Goal: Information Seeking & Learning: Understand process/instructions

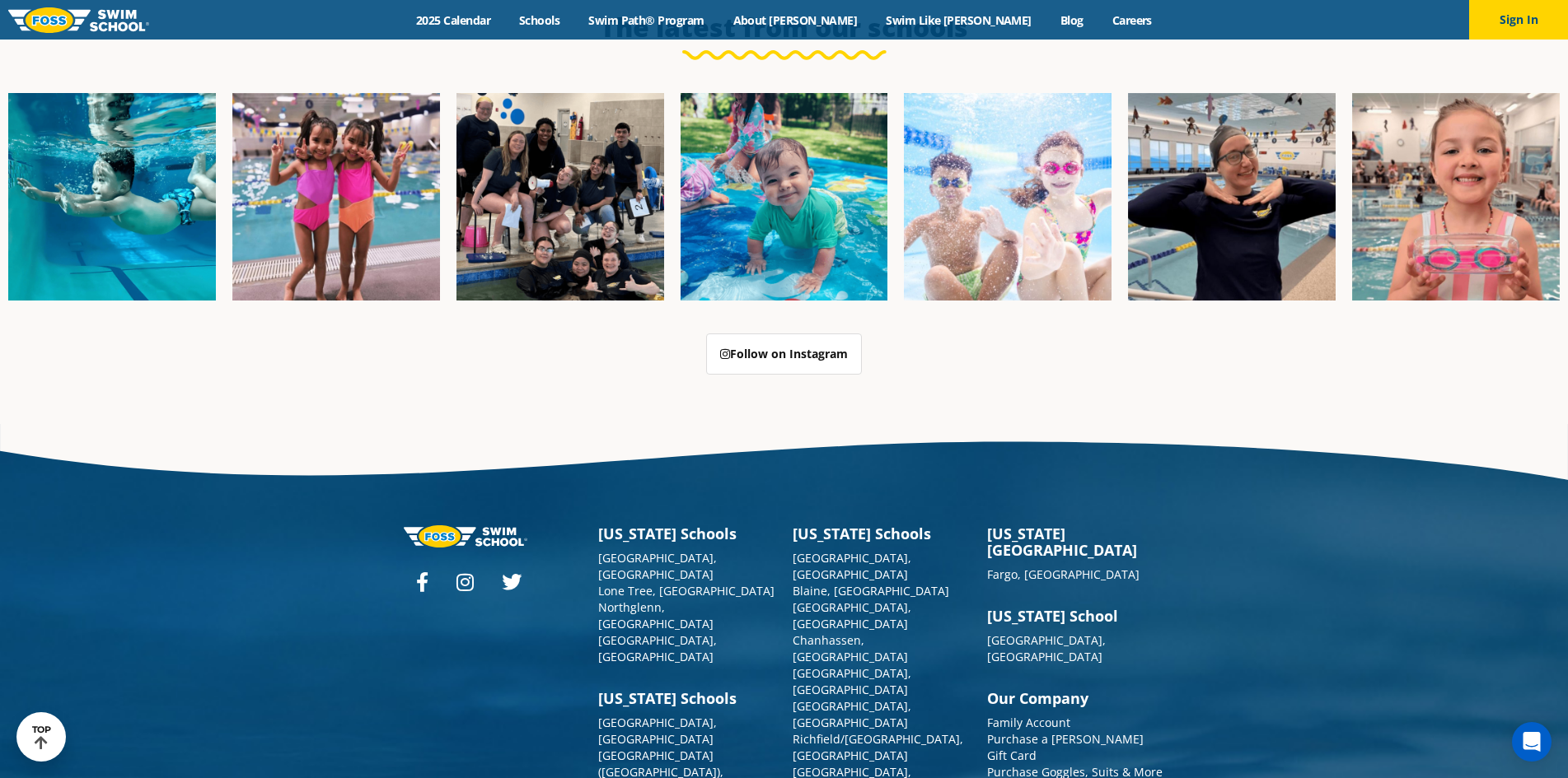
scroll to position [4244, 0]
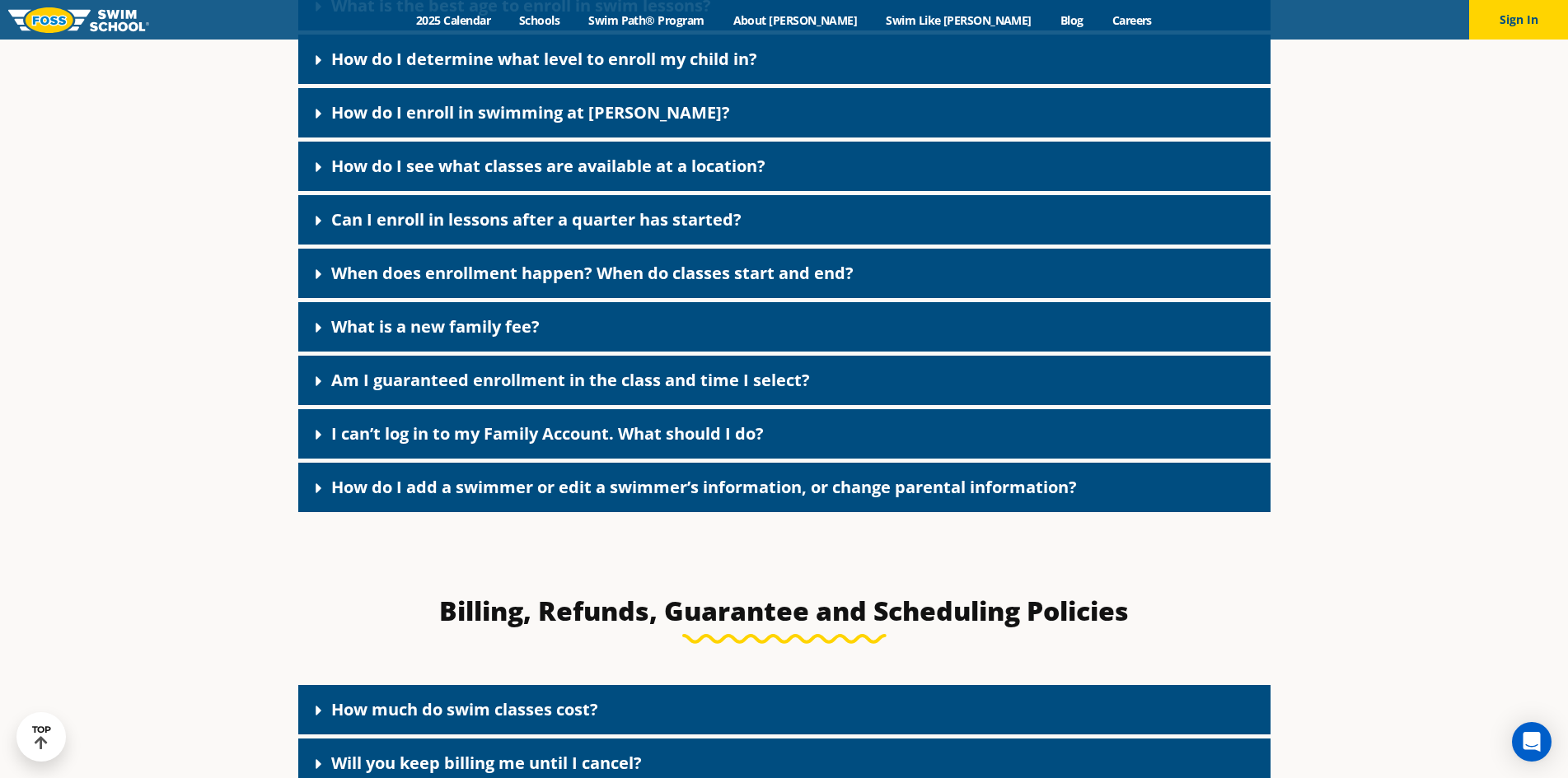
scroll to position [1318, 0]
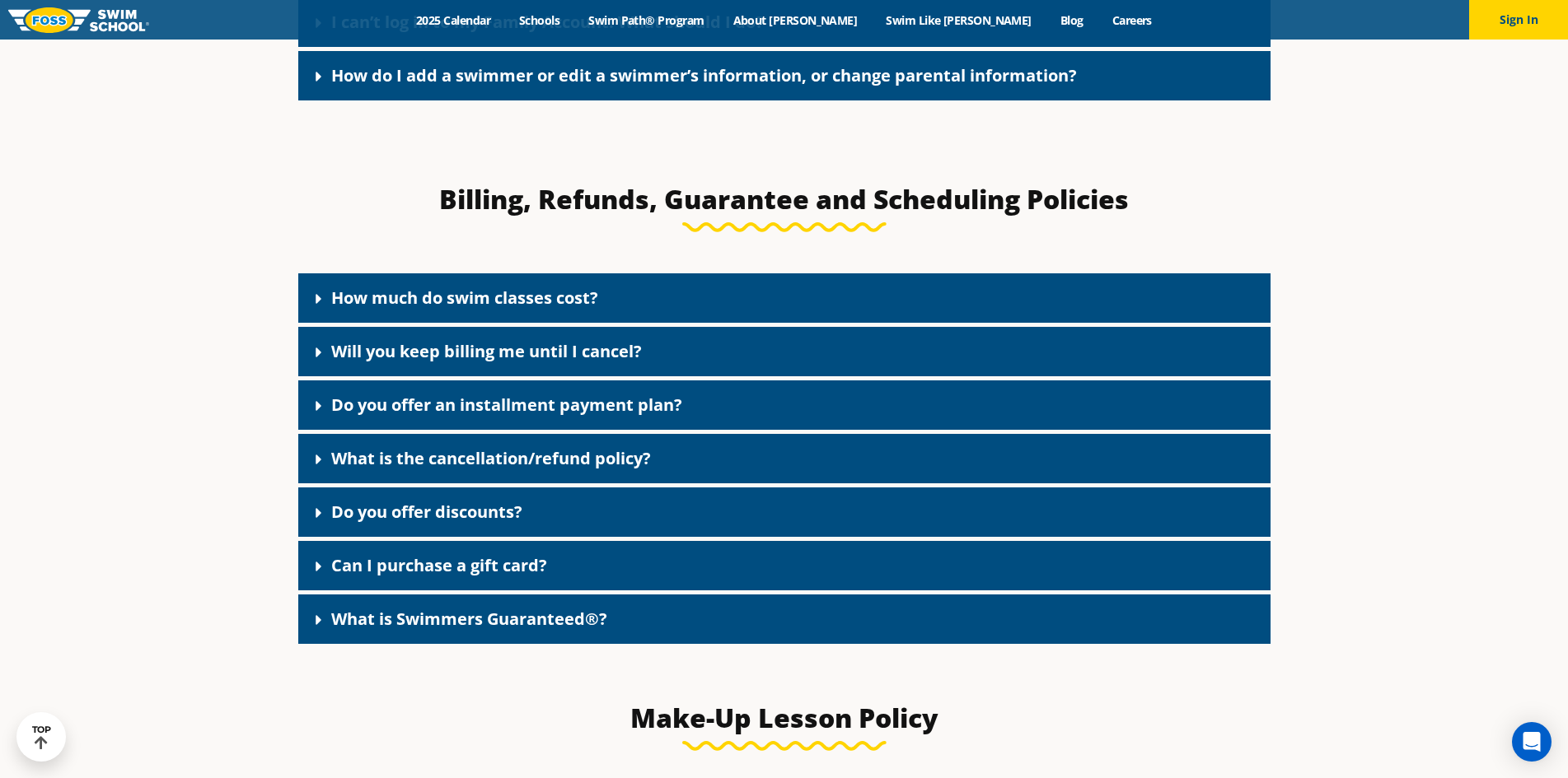
click at [519, 477] on div "What is the cancellation/refund policy?" at bounding box center [784, 458] width 973 height 50
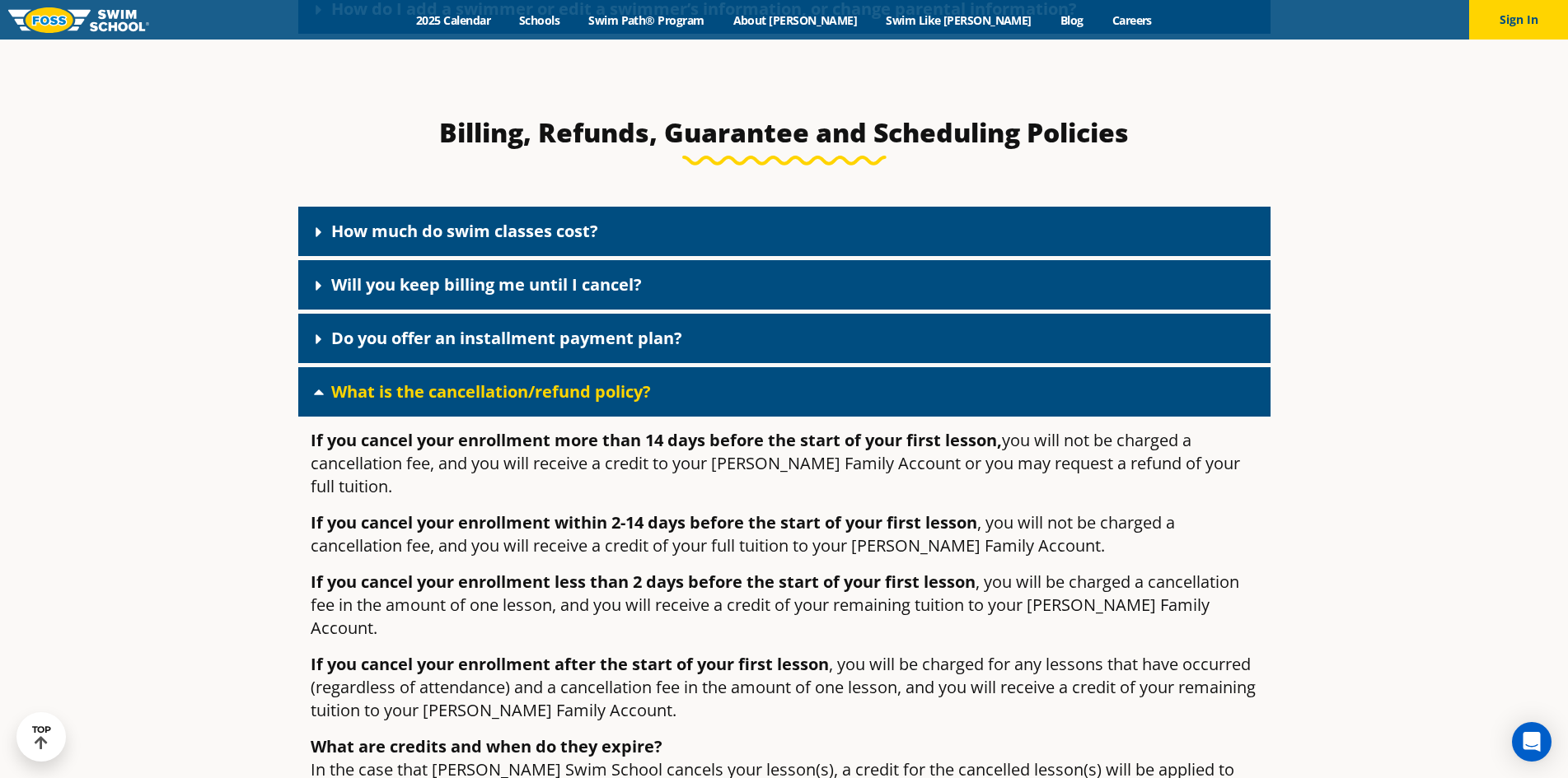
scroll to position [1483, 0]
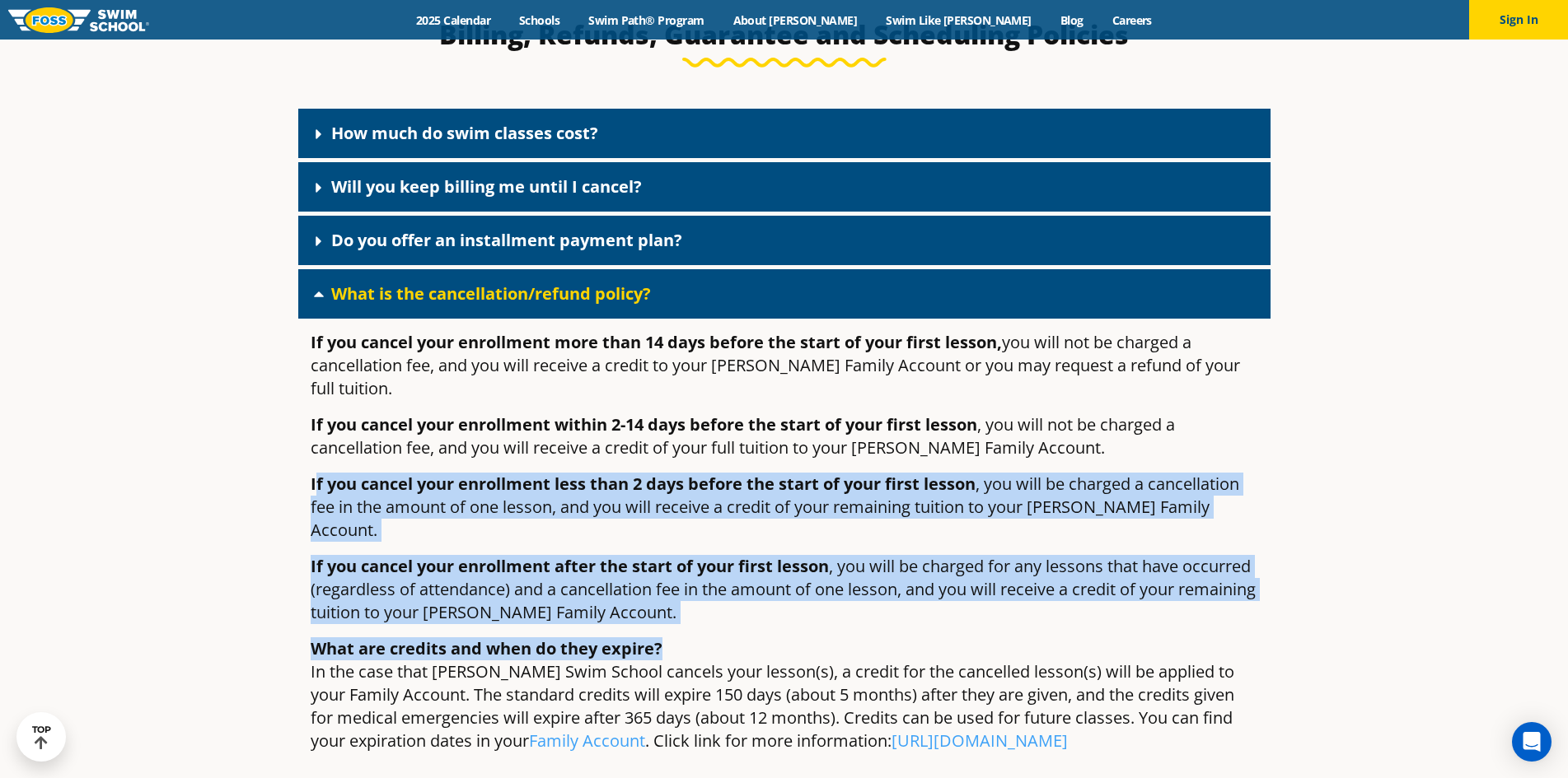
drag, startPoint x: 313, startPoint y: 463, endPoint x: 669, endPoint y: 582, distance: 375.4
click at [669, 582] on div "If you cancel your enrollment more than 14 days before the start of your first …" at bounding box center [784, 549] width 973 height 460
click at [697, 571] on p "If you cancel your enrollment after the start of your first lesson , you will b…" at bounding box center [784, 589] width 947 height 69
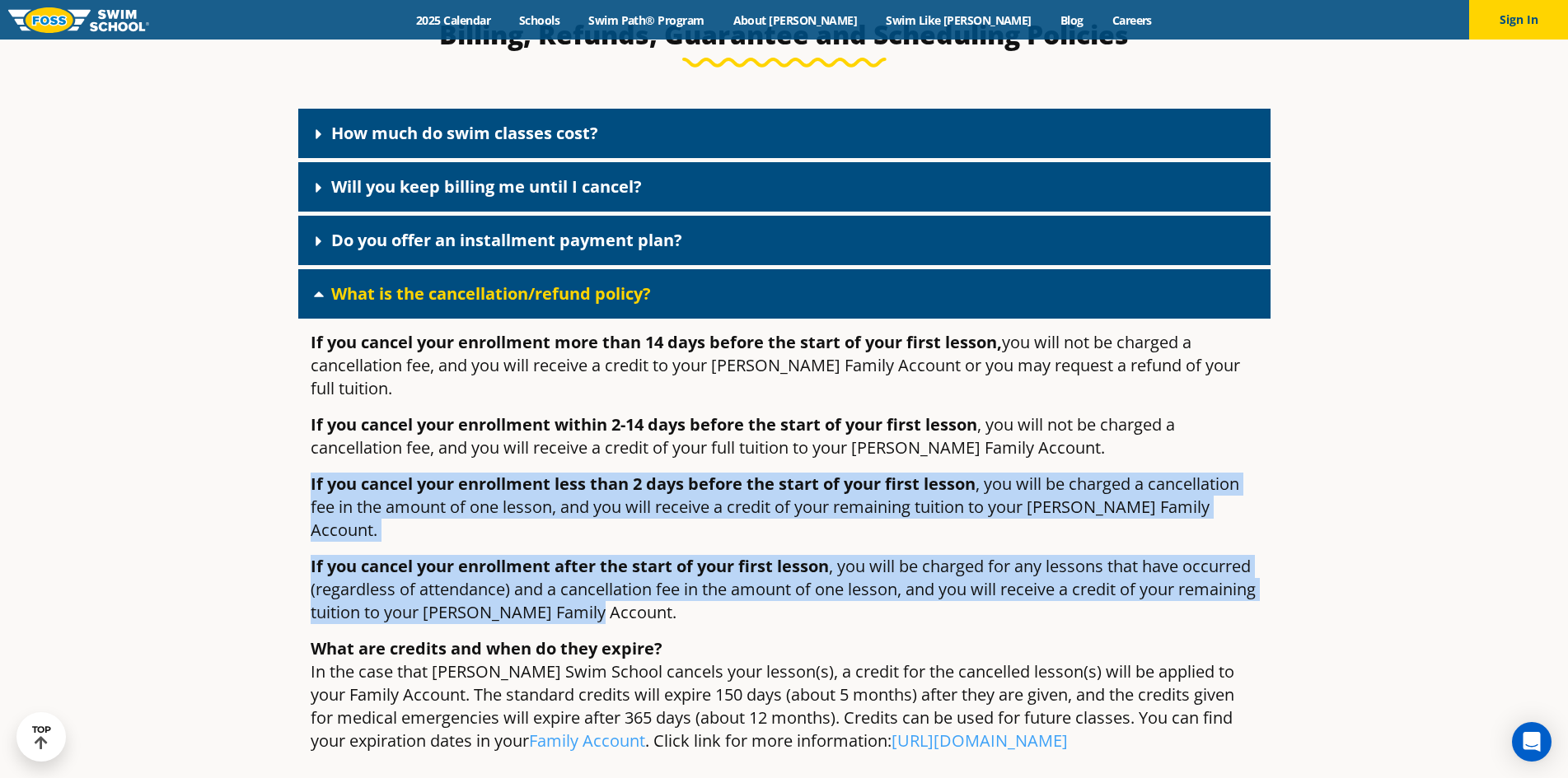
drag, startPoint x: 301, startPoint y: 456, endPoint x: 697, endPoint y: 578, distance: 414.4
click at [697, 578] on div "If you cancel your enrollment more than 14 days before the start of your first …" at bounding box center [784, 549] width 973 height 460
copy div "If you cancel your enrollment less than 2 days before the start of your first l…"
